Goal: Transaction & Acquisition: Purchase product/service

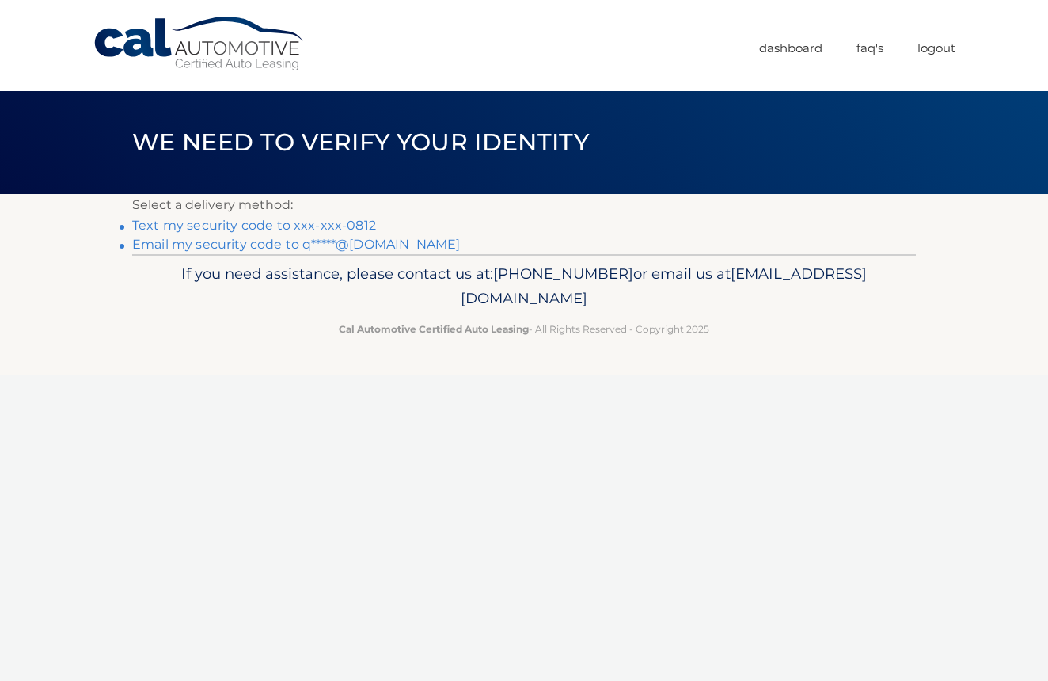
click at [272, 226] on link "Text my security code to xxx-xxx-0812" at bounding box center [254, 225] width 244 height 15
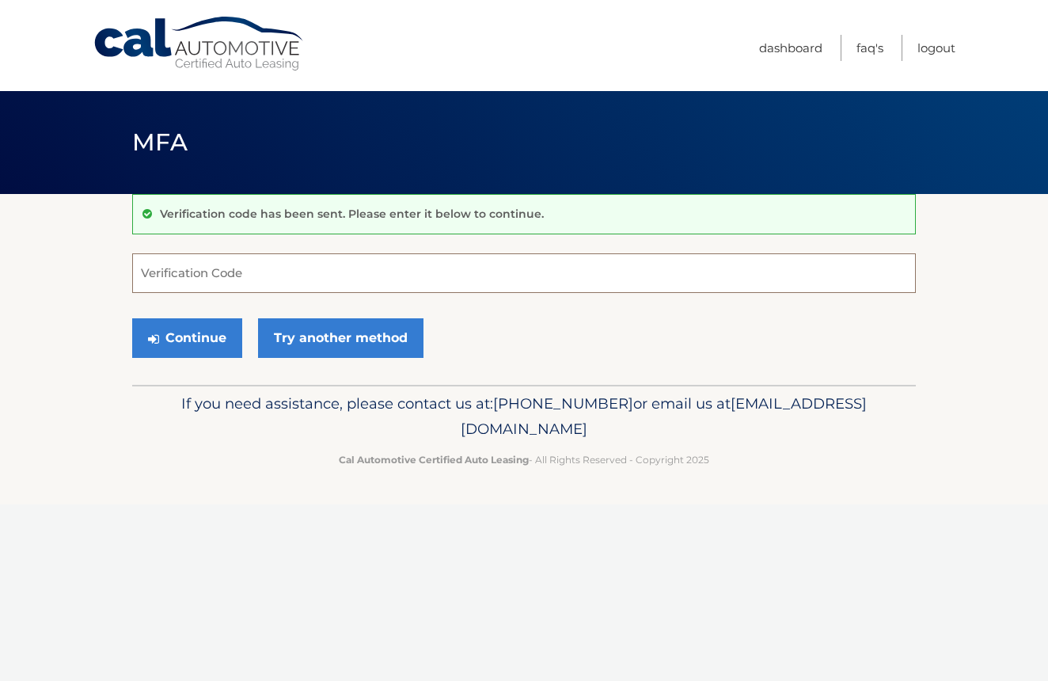
click at [285, 260] on input "Verification Code" at bounding box center [523, 273] width 783 height 40
type input "877011"
click at [203, 331] on button "Continue" at bounding box center [187, 338] width 110 height 40
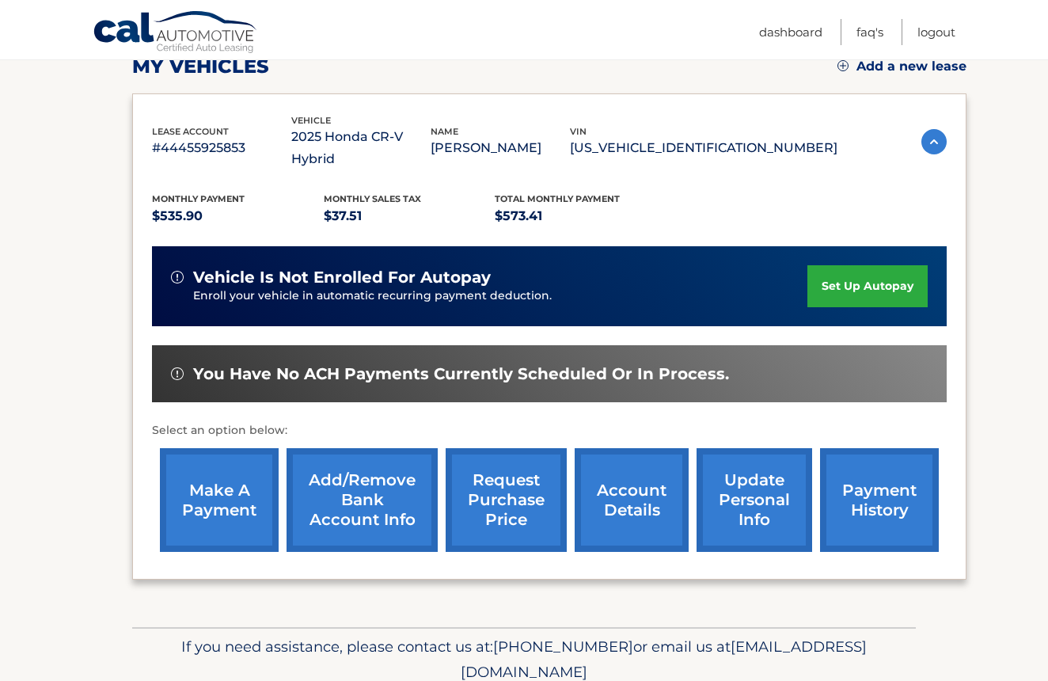
scroll to position [237, 0]
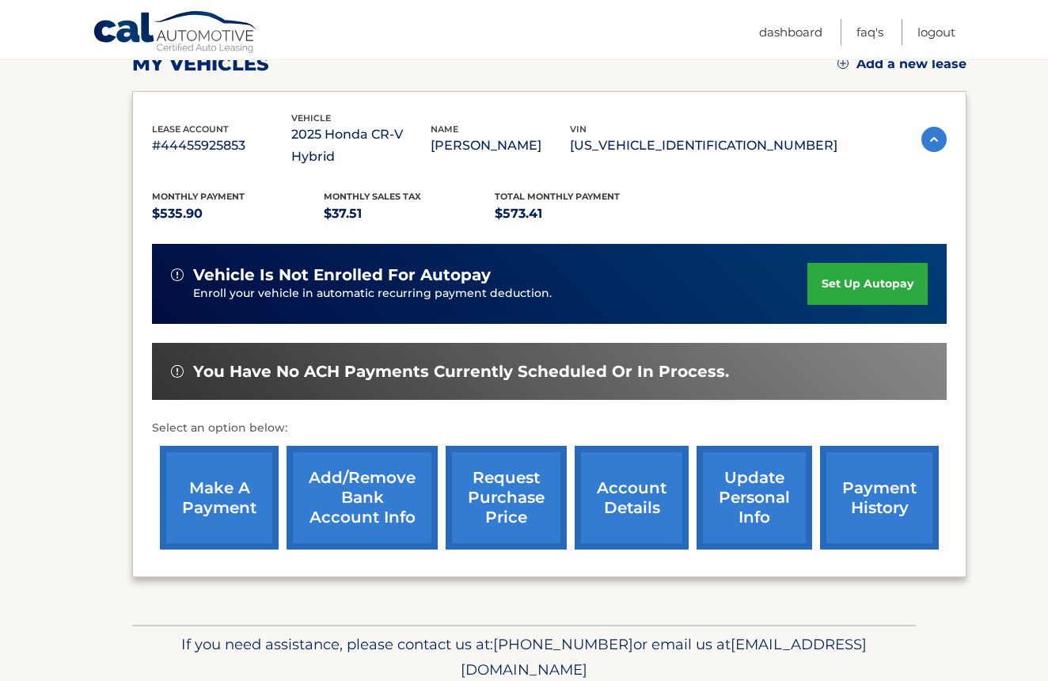
click at [264, 468] on link "make a payment" at bounding box center [219, 498] width 119 height 104
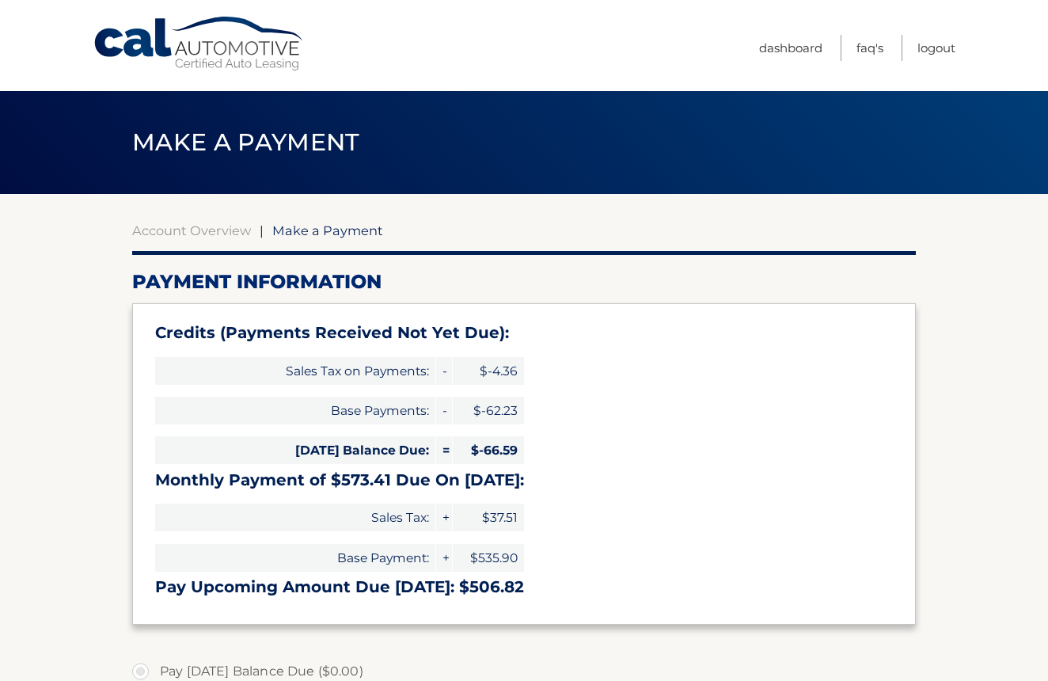
select select "OTMzNzc5ZGQtZmIzOC00OWNiLWI5MTctZmZmODhhMzE0Zjcy"
click at [226, 227] on link "Account Overview" at bounding box center [191, 230] width 119 height 16
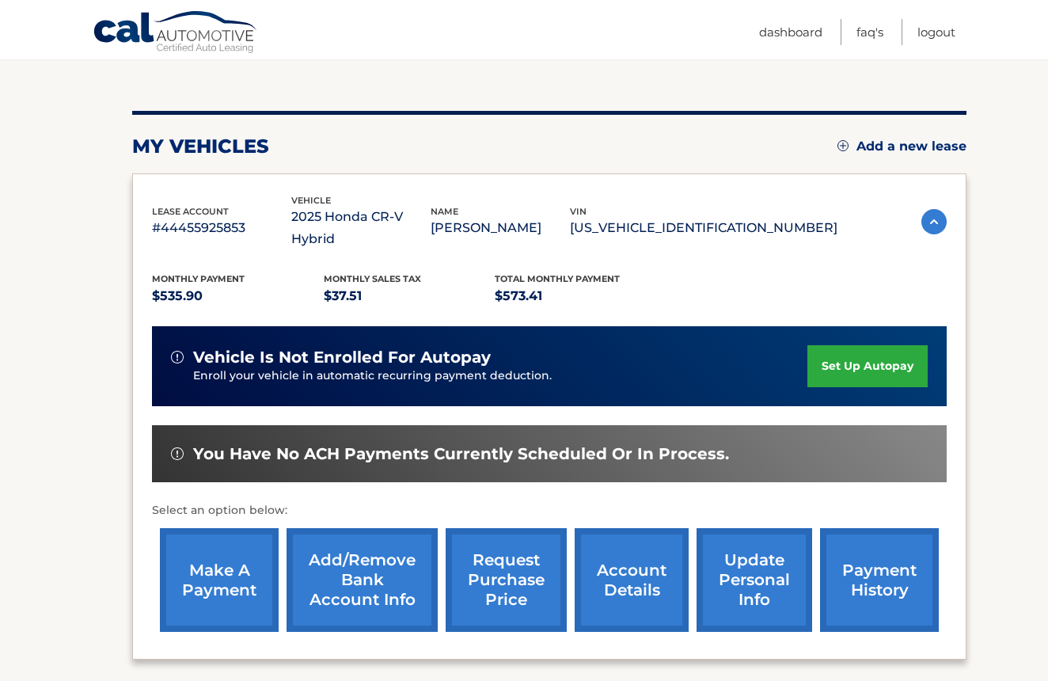
scroll to position [165, 0]
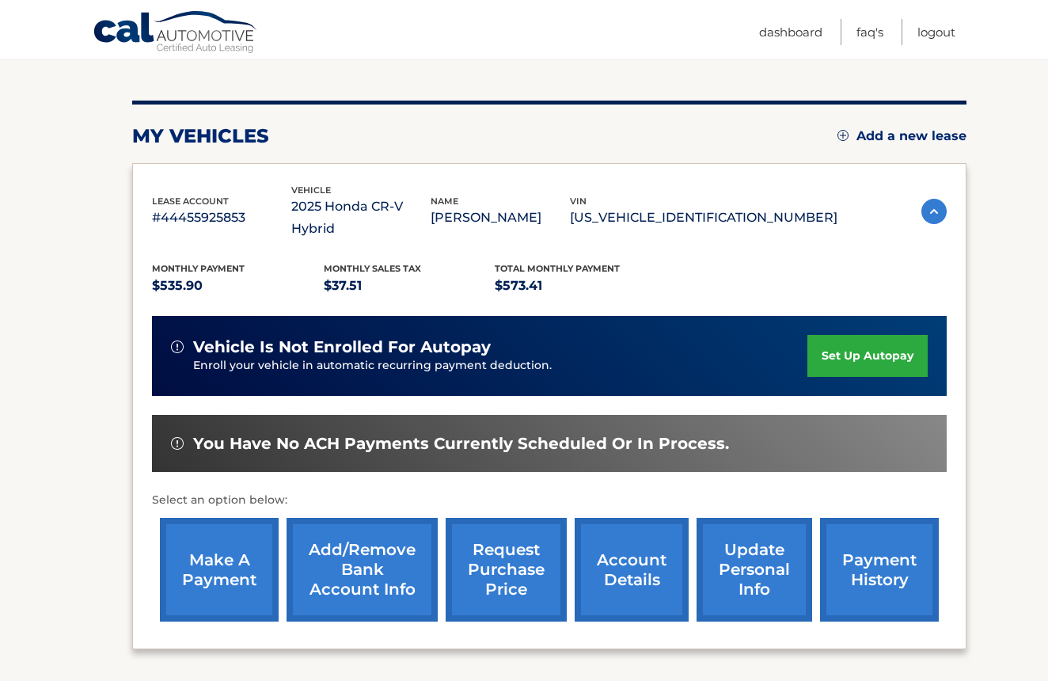
click at [866, 555] on link "payment history" at bounding box center [879, 570] width 119 height 104
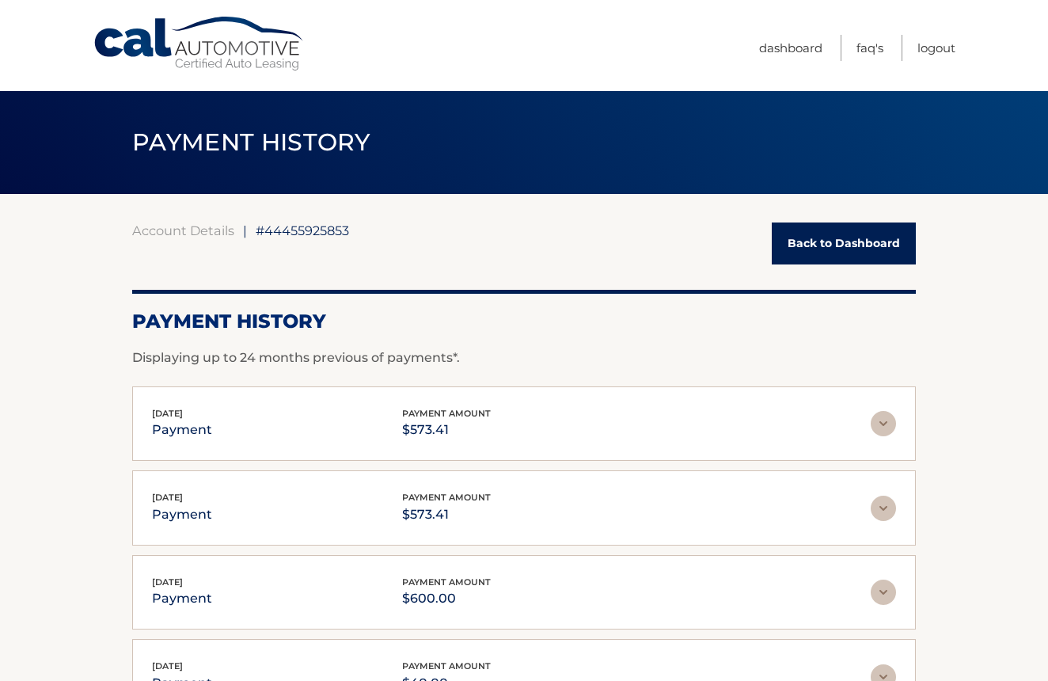
click at [801, 230] on link "Back to Dashboard" at bounding box center [844, 243] width 144 height 42
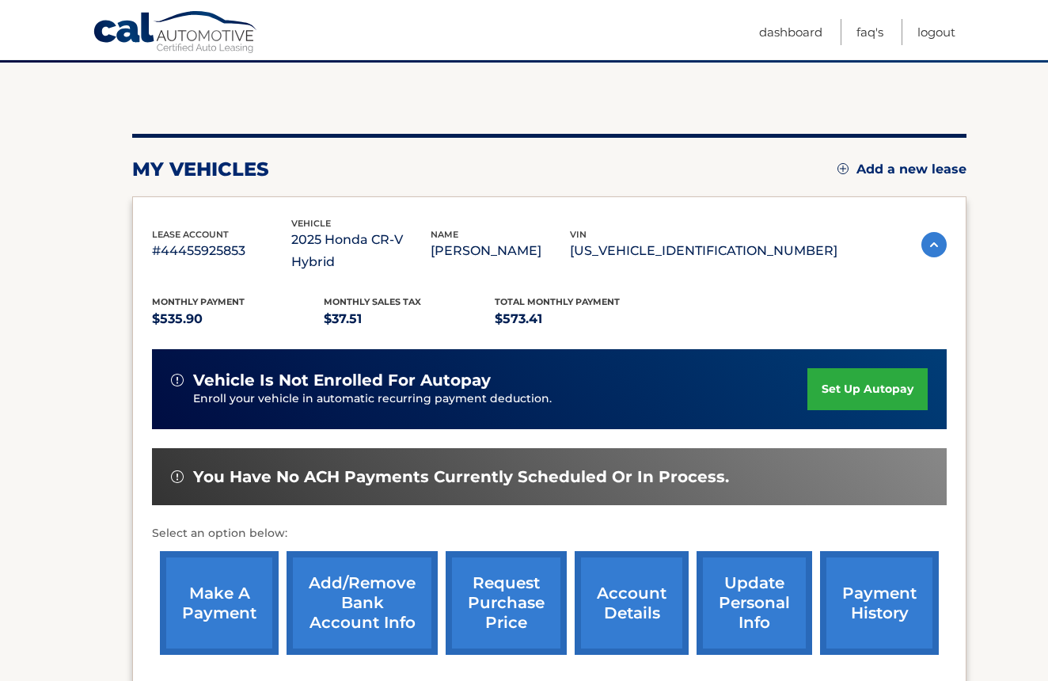
scroll to position [136, 0]
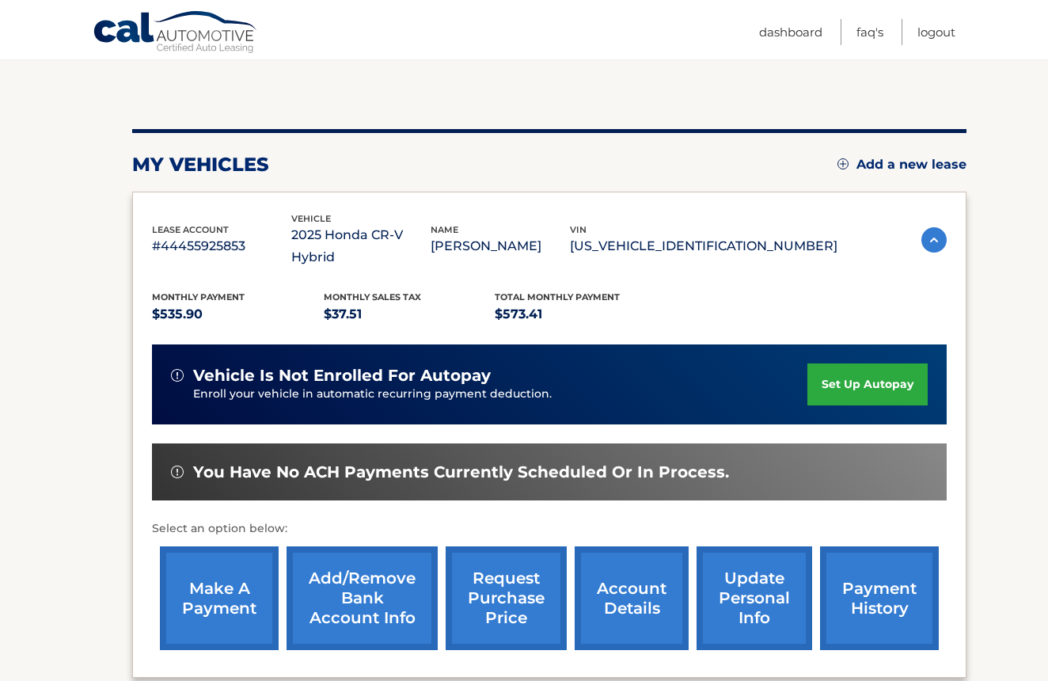
click at [233, 571] on link "make a payment" at bounding box center [219, 598] width 119 height 104
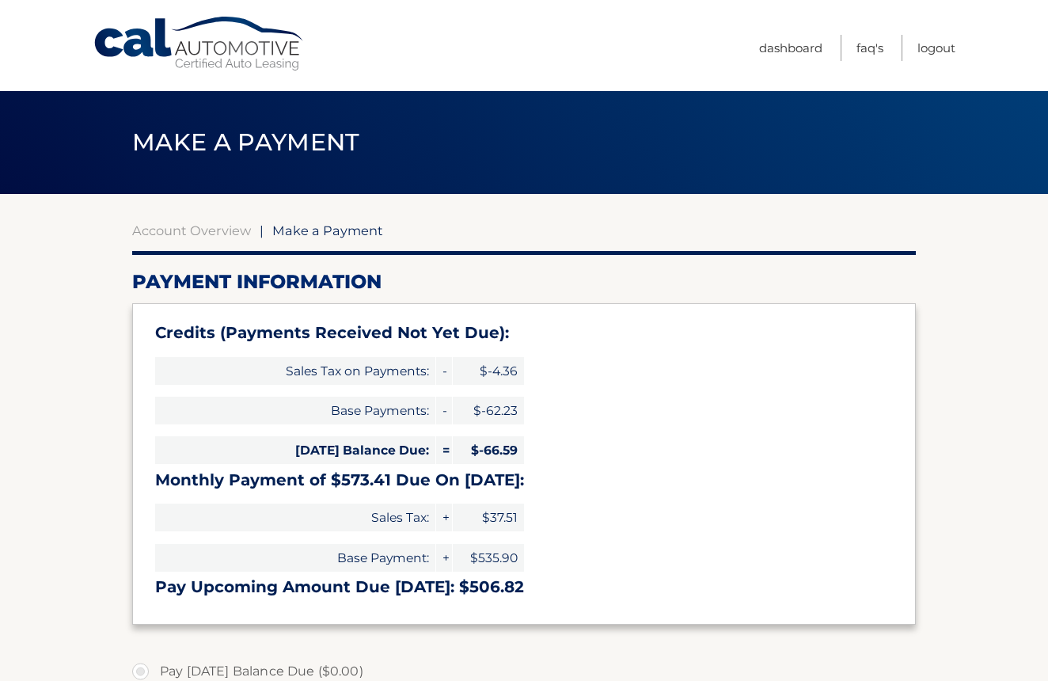
select select "OTMzNzc5ZGQtZmIzOC00OWNiLWI5MTctZmZmODhhMzE0Zjcy"
click at [930, 46] on link "Logout" at bounding box center [936, 48] width 38 height 26
